Goal: Information Seeking & Learning: Compare options

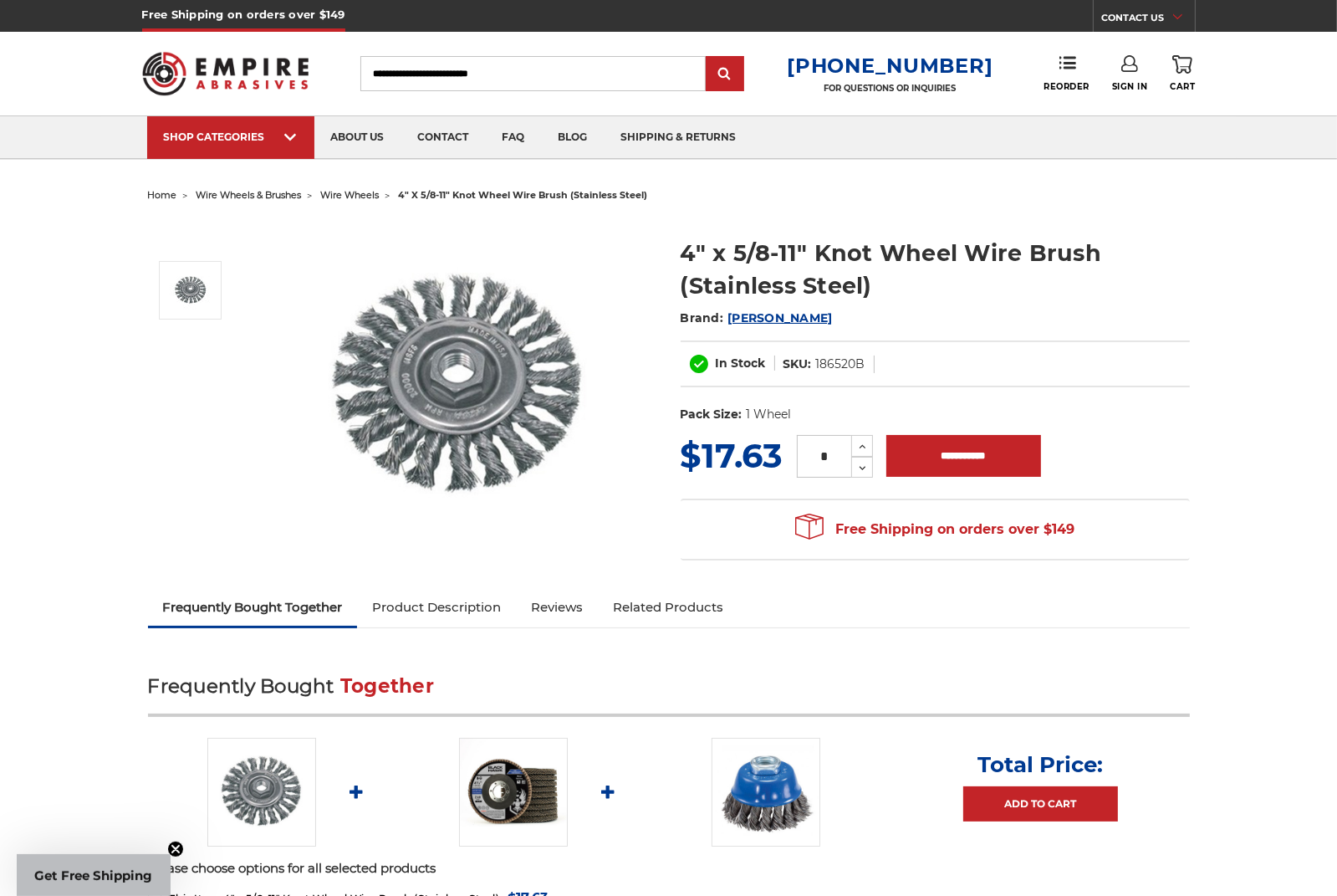
drag, startPoint x: 0, startPoint y: 0, endPoint x: 338, endPoint y: 197, distance: 391.2
click at [338, 197] on span "wire wheels" at bounding box center [350, 195] width 59 height 12
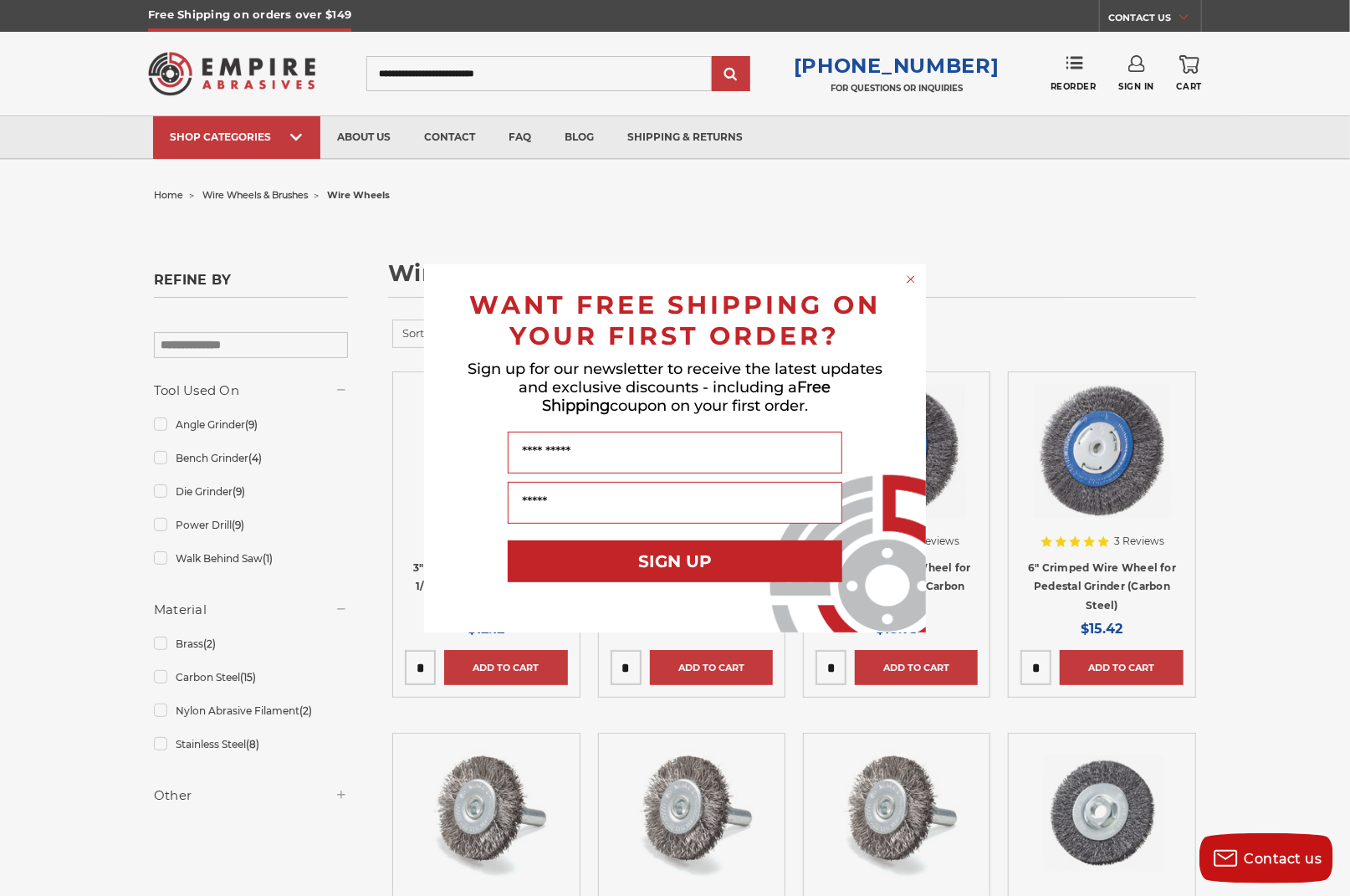
click at [910, 281] on circle "Close dialog" at bounding box center [911, 278] width 16 height 16
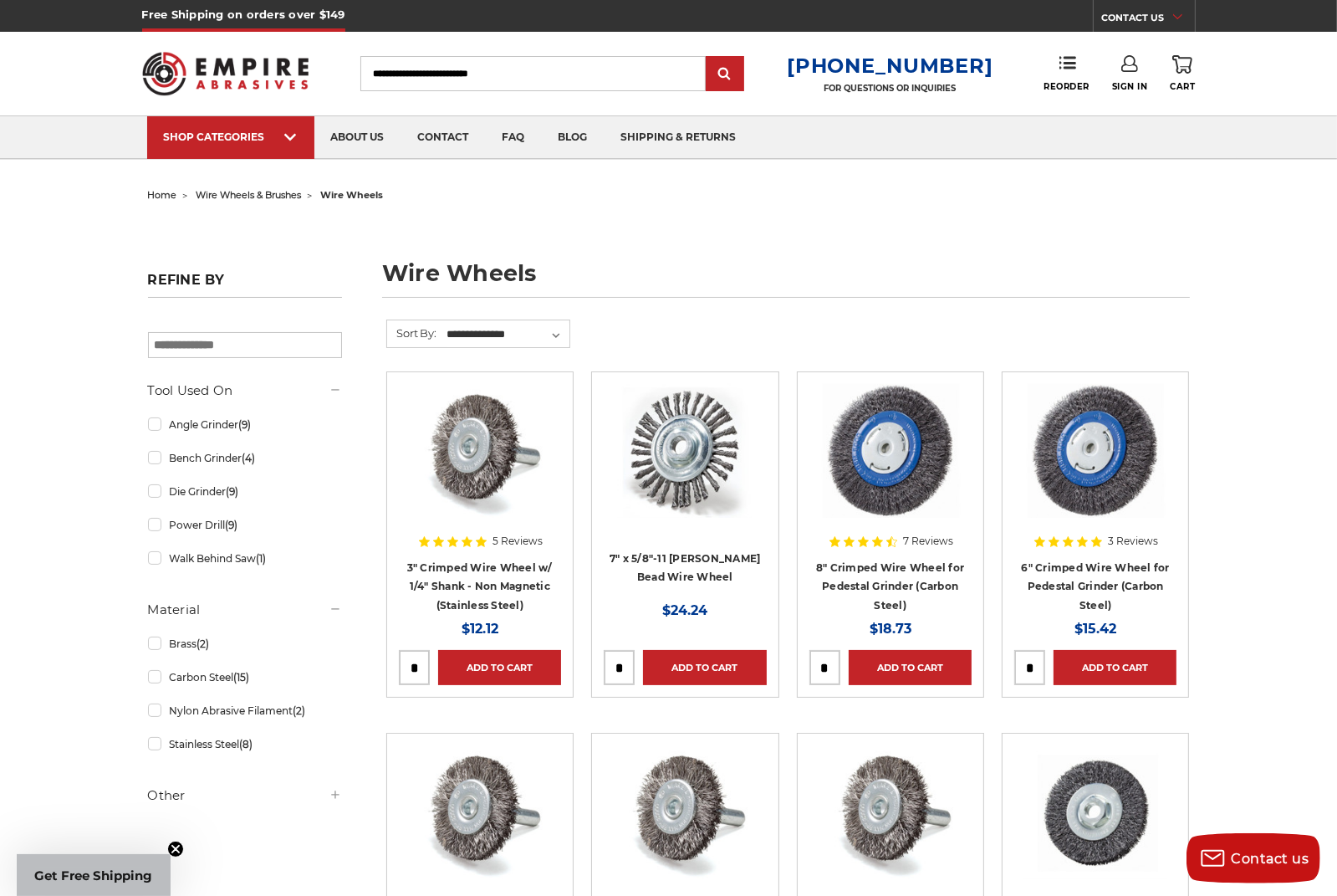
scroll to position [167, 0]
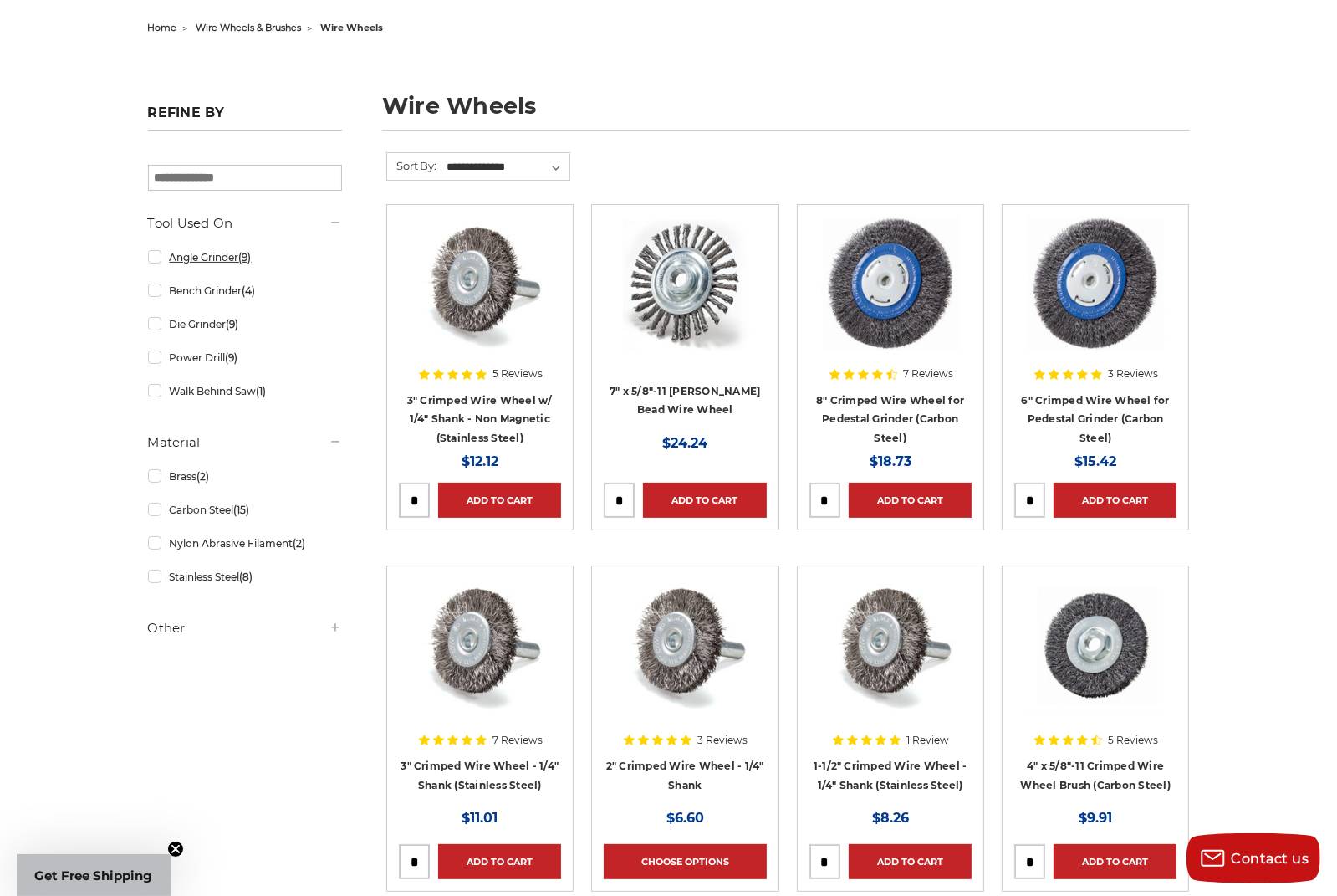
click at [153, 253] on link "Angle Grinder (9)" at bounding box center [244, 258] width 194 height 30
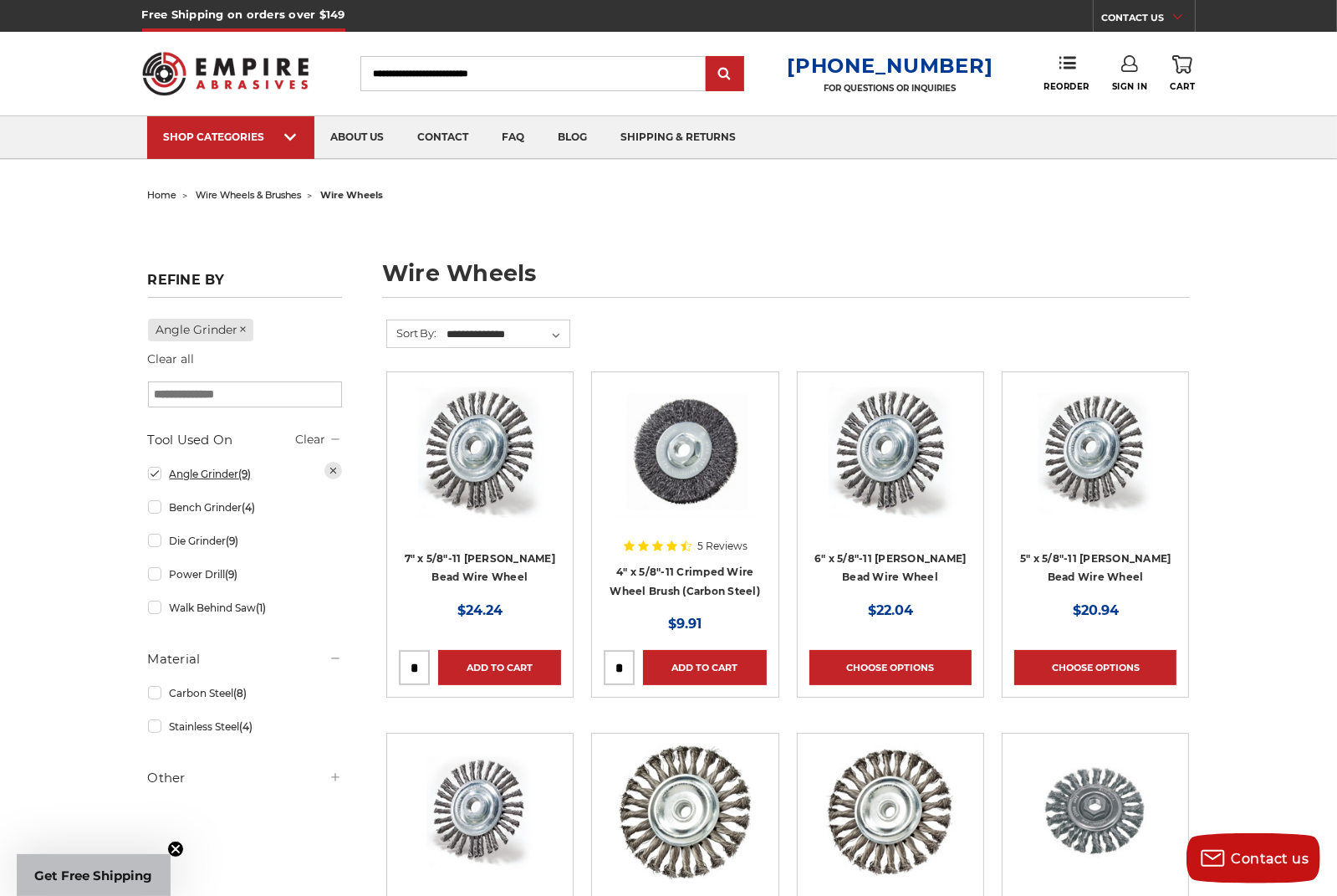
click at [154, 469] on link "Angle Grinder (9)" at bounding box center [244, 474] width 194 height 30
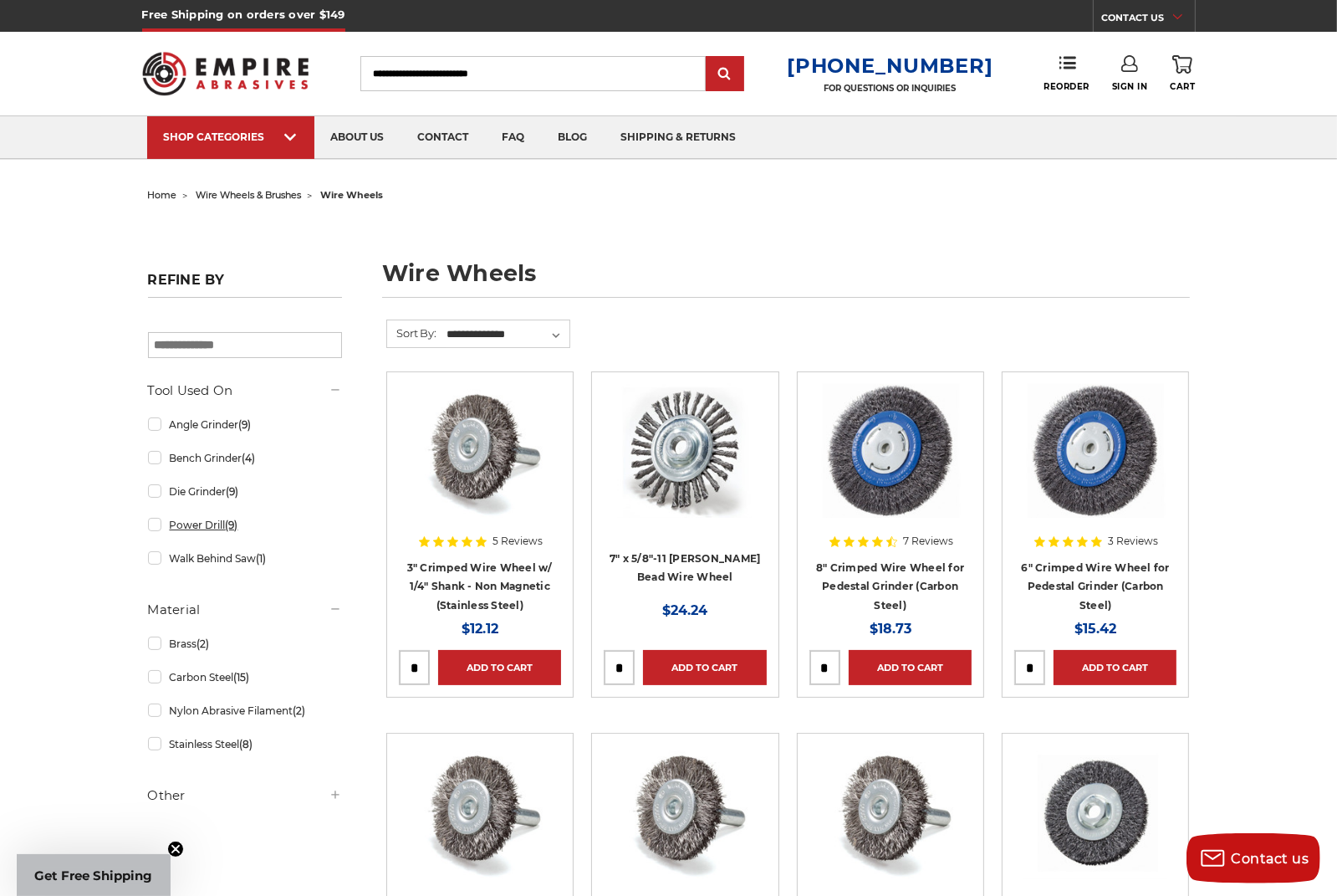
click at [152, 521] on link "Power Drill (9)" at bounding box center [244, 525] width 194 height 30
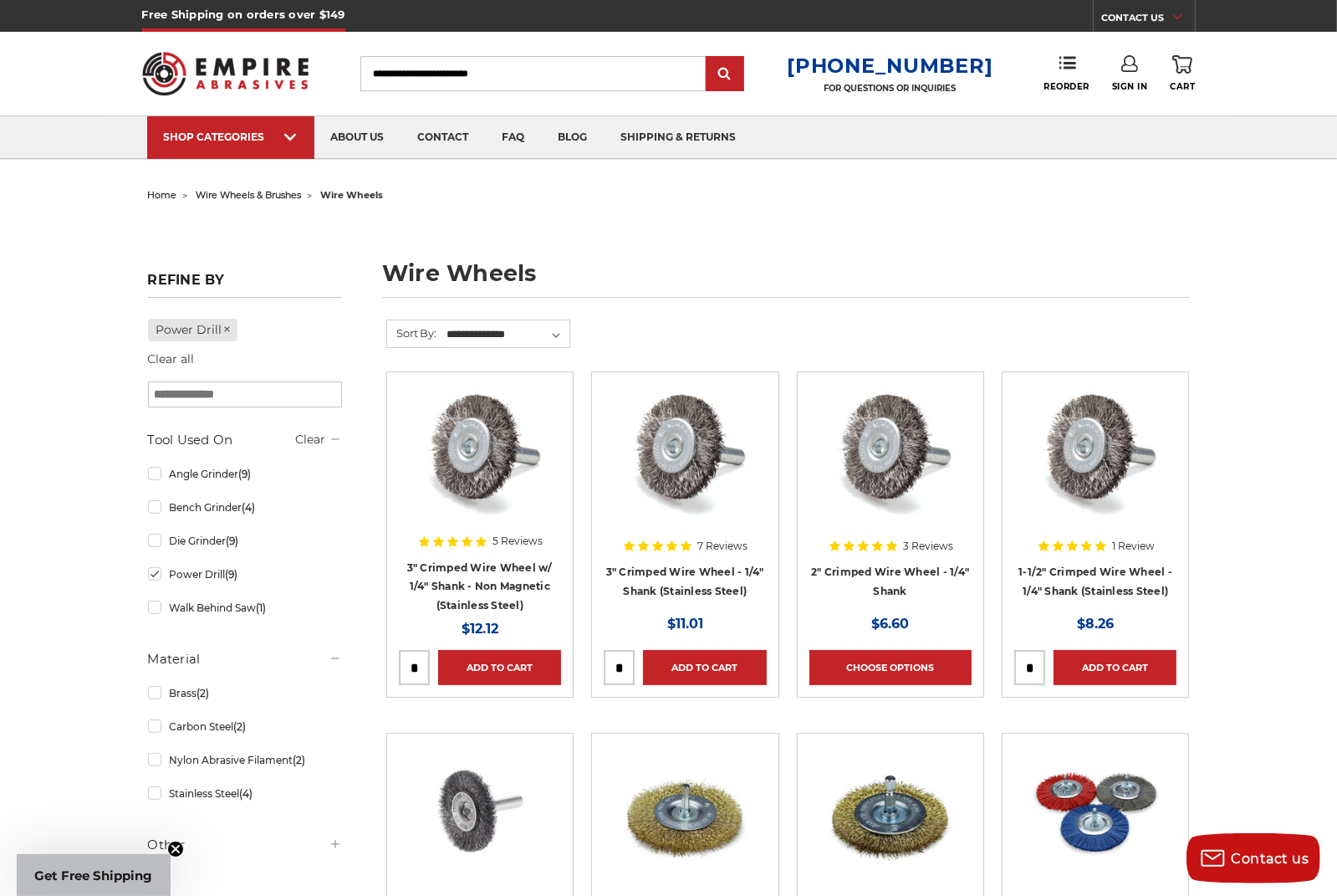
scroll to position [167, 0]
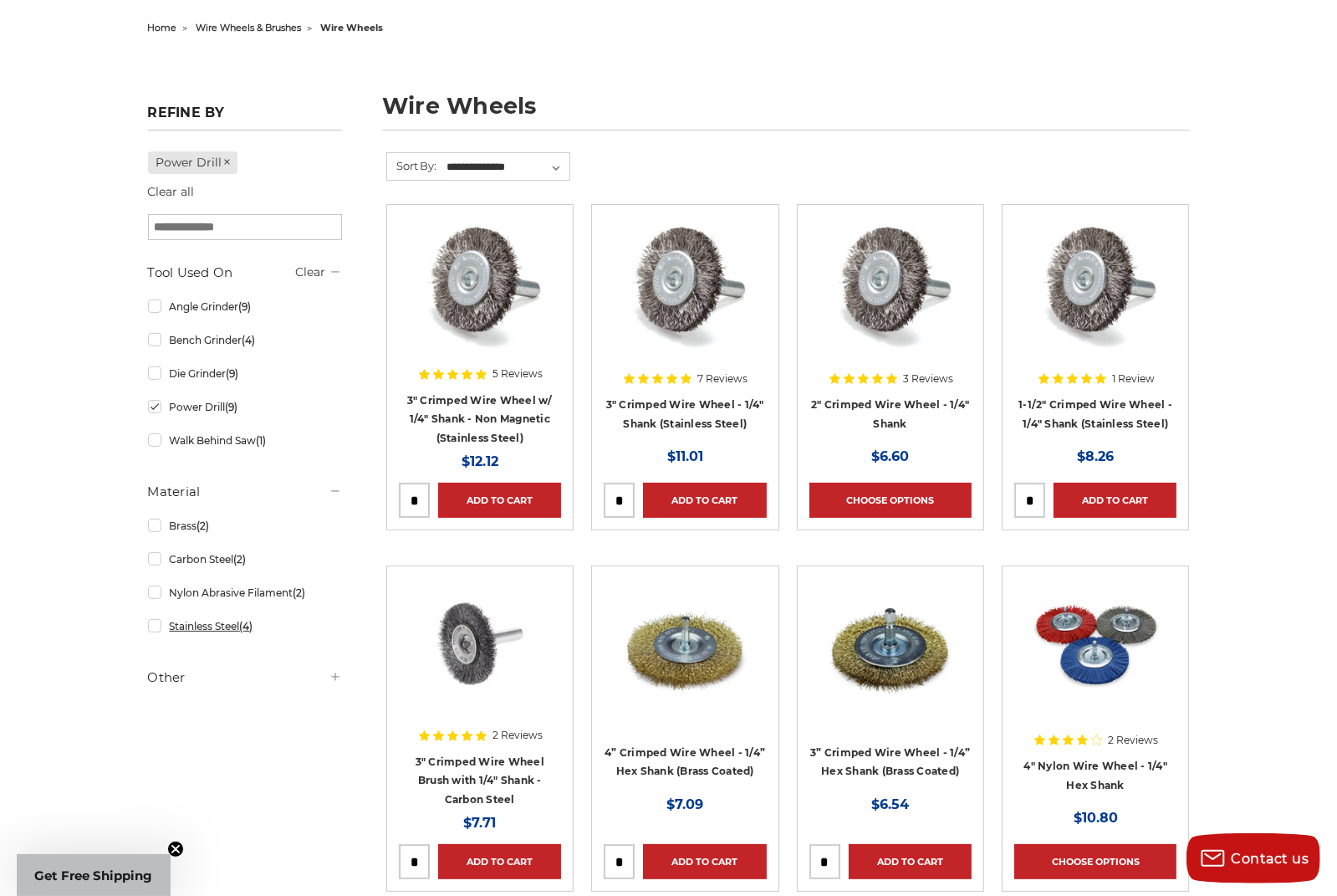
click at [217, 627] on link "Stainless Steel (4)" at bounding box center [244, 626] width 194 height 30
